Goal: Register for event/course

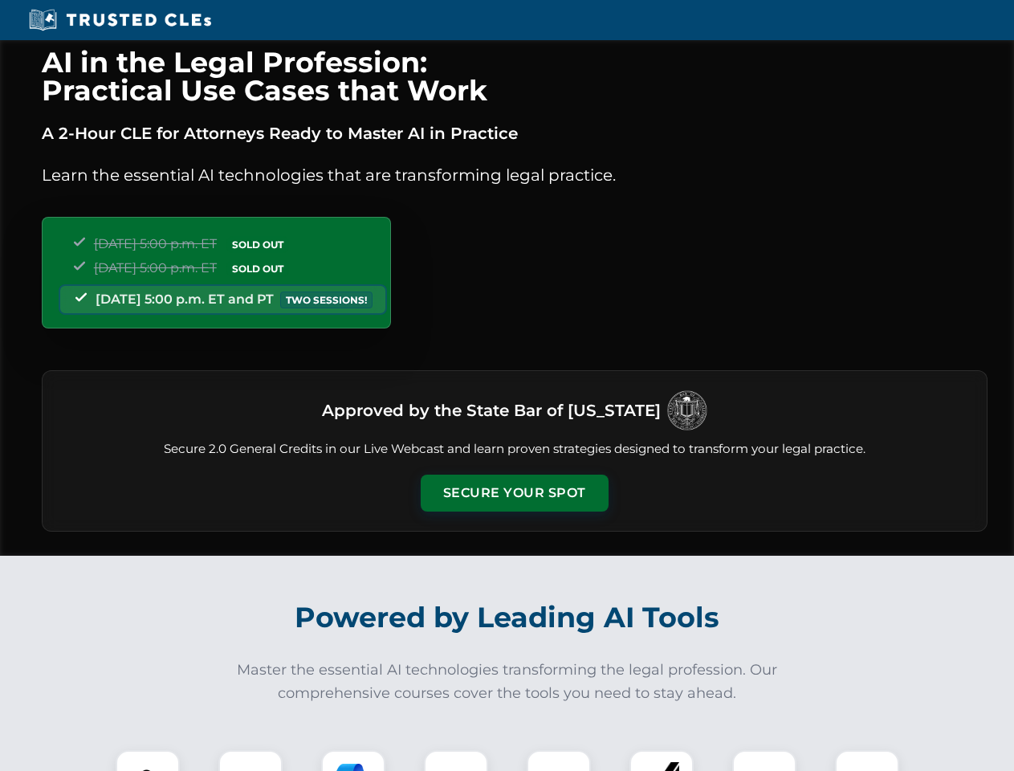
click at [514, 493] on button "Secure Your Spot" at bounding box center [515, 493] width 188 height 37
click at [148, 760] on img at bounding box center [147, 782] width 47 height 47
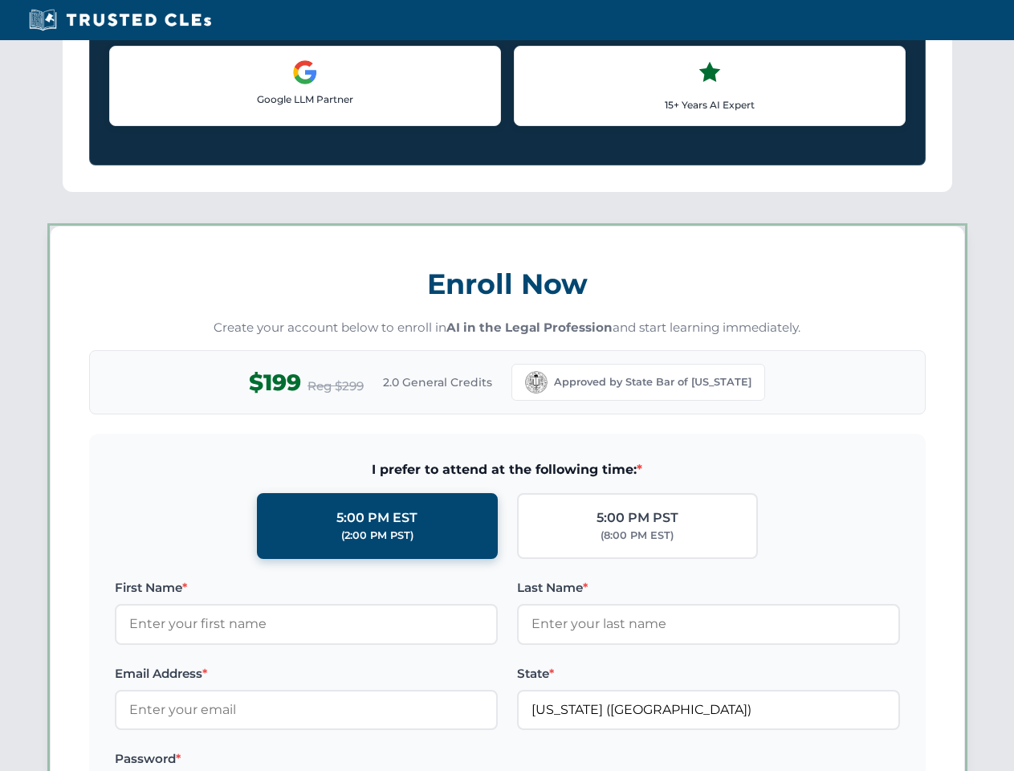
click at [353, 760] on label "Password *" at bounding box center [306, 758] width 383 height 19
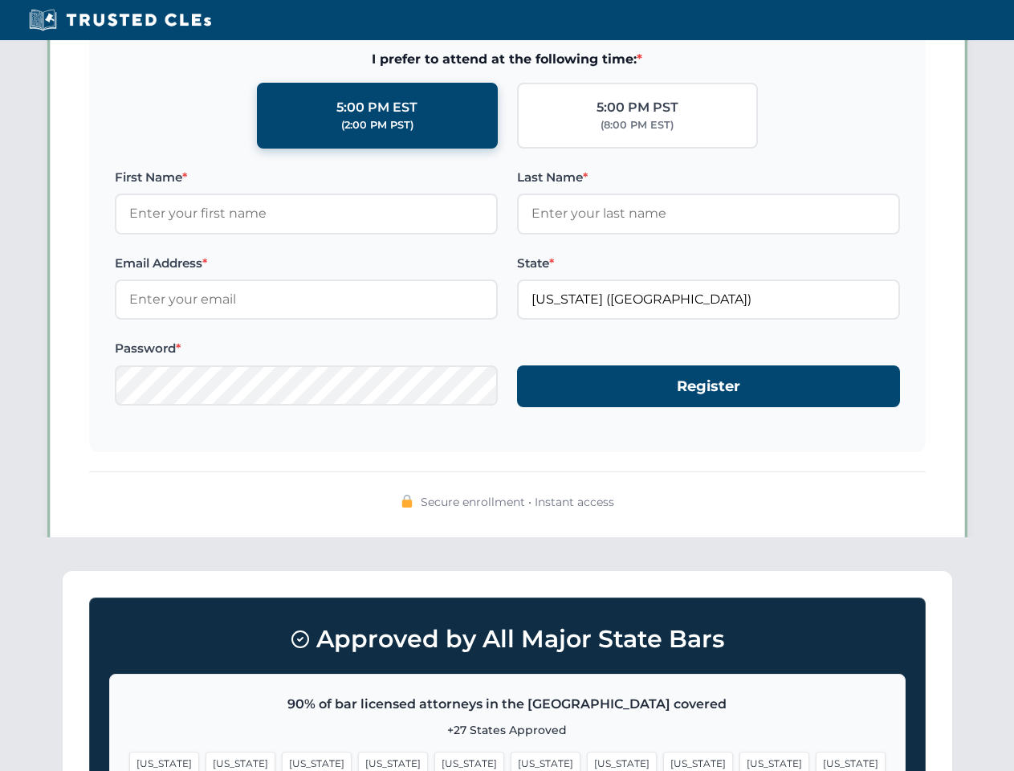
click at [739, 760] on span "[US_STATE]" at bounding box center [774, 763] width 70 height 23
